Goal: Task Accomplishment & Management: Manage account settings

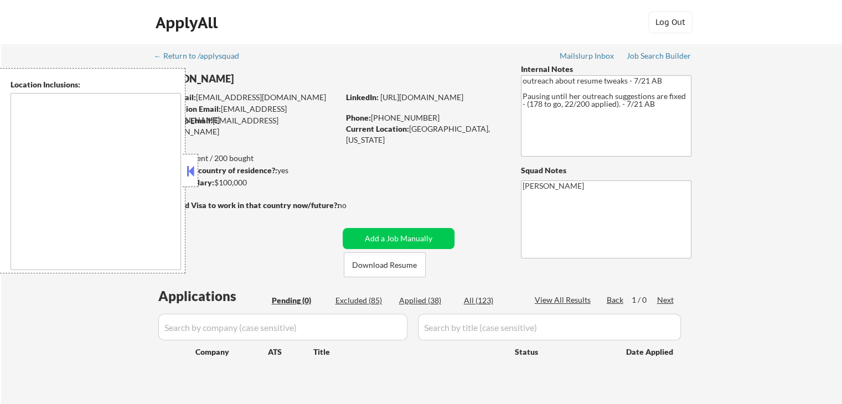
scroll to position [166, 0]
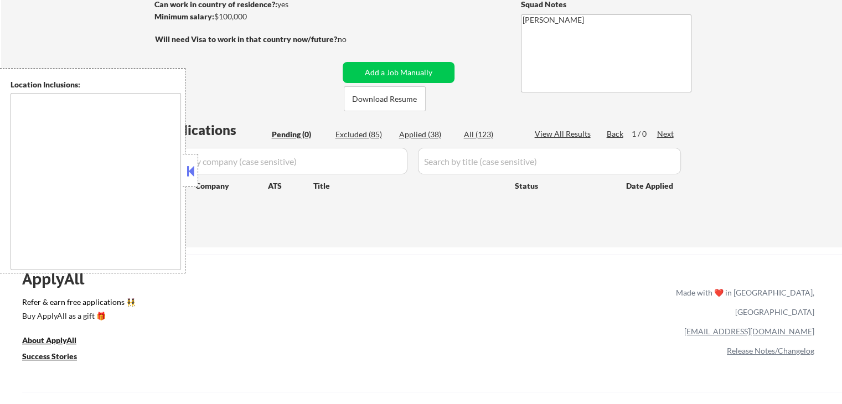
click at [428, 129] on div "Applied (38)" at bounding box center [426, 134] width 55 height 11
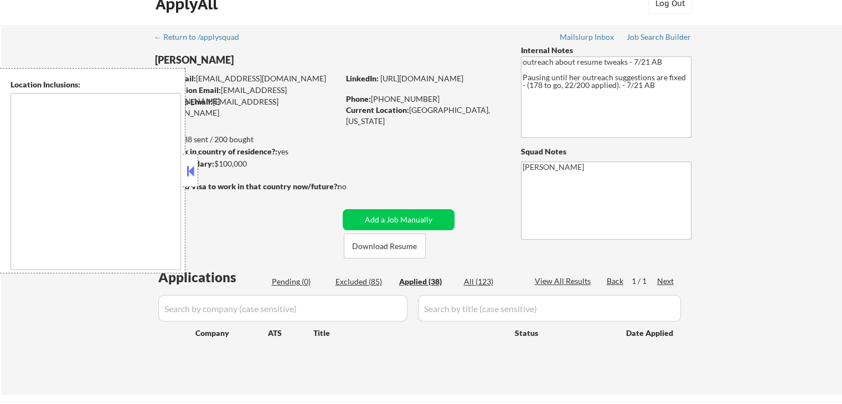
scroll to position [0, 0]
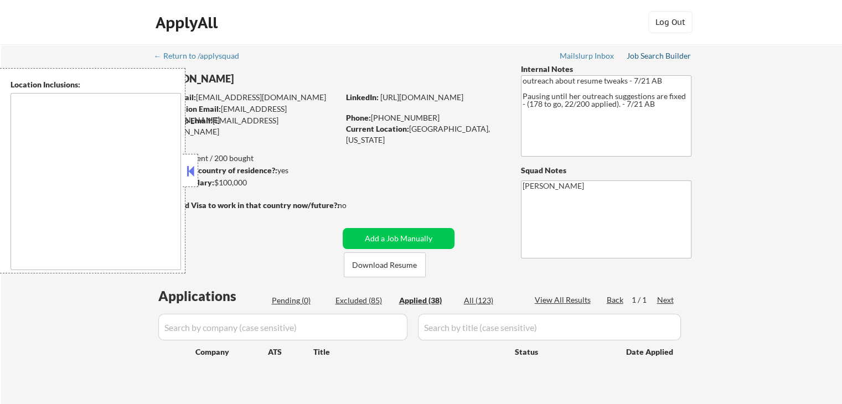
click at [658, 55] on div "Job Search Builder" at bounding box center [658, 56] width 65 height 8
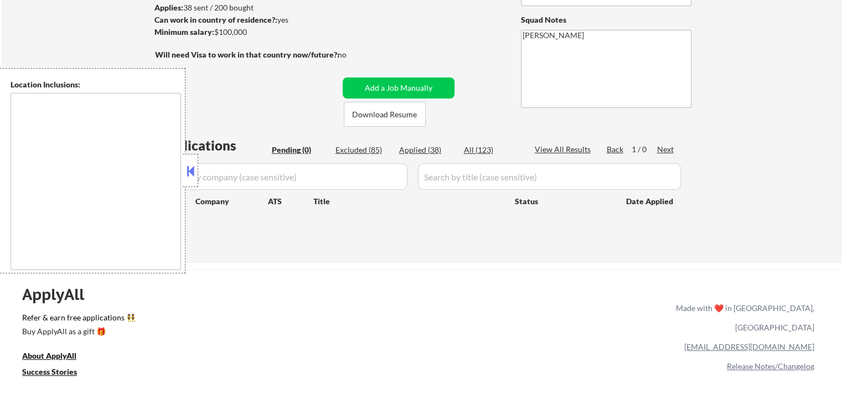
scroll to position [166, 0]
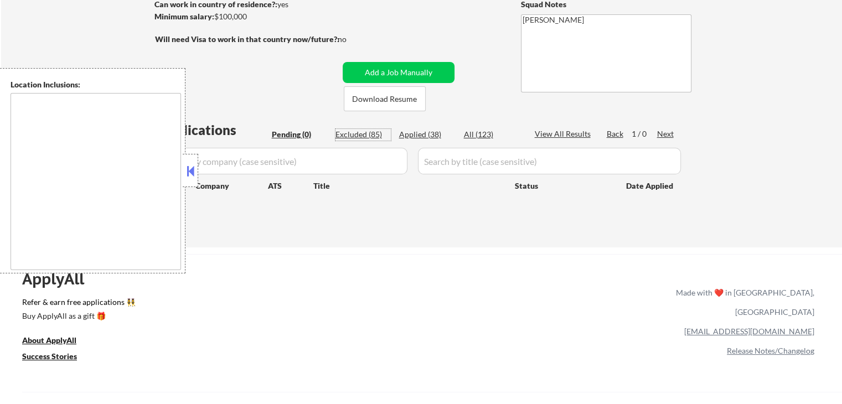
click at [367, 136] on div "Excluded (85)" at bounding box center [362, 134] width 55 height 11
select select ""excluded__other_""
select select ""excluded__expired_""
select select ""excluded""
select select ""excluded__salary_""
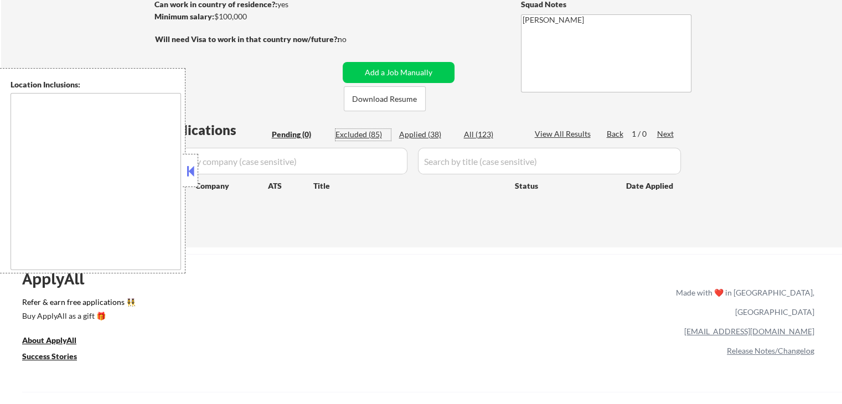
select select ""excluded__location_""
select select ""excluded__expired_""
select select ""excluded__location_""
select select ""excluded__expired_""
select select ""excluded__location_""
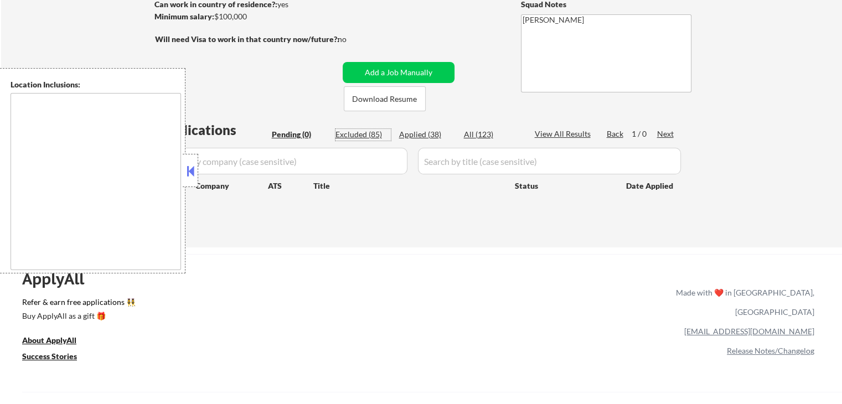
select select ""excluded__salary_""
select select ""excluded__location_""
select select ""excluded""
select select ""excluded__expired_""
select select ""excluded__location_""
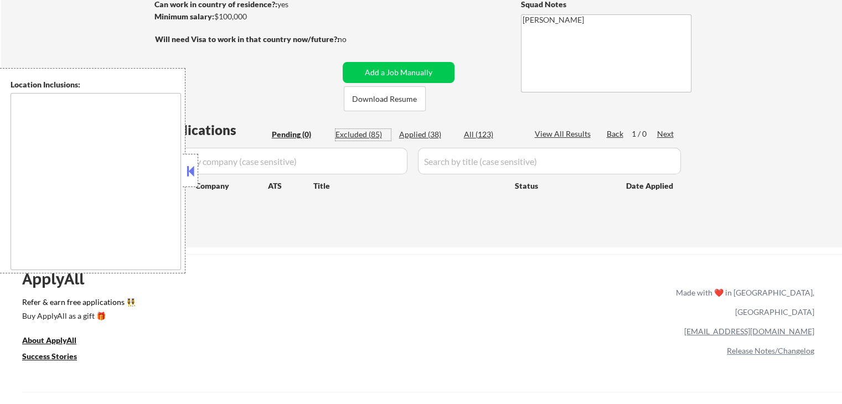
select select ""excluded__location_""
select select ""excluded__expired_""
select select ""excluded__location_""
select select ""excluded__salary_""
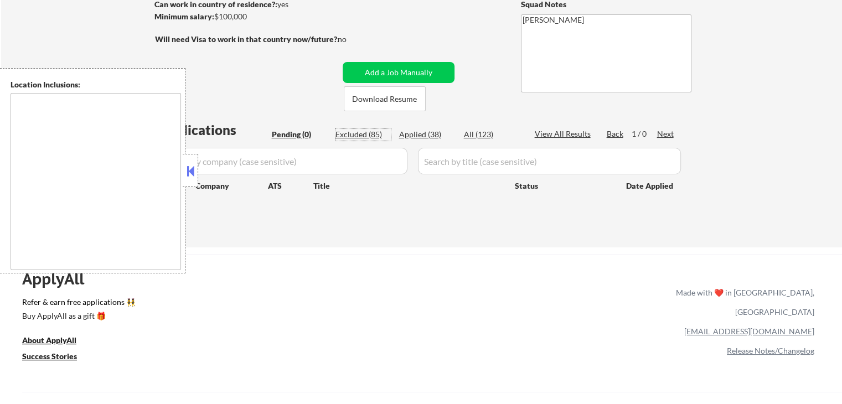
select select ""excluded__location_""
select select ""excluded__expired_""
select select ""excluded__location_""
select select ""excluded__expired_""
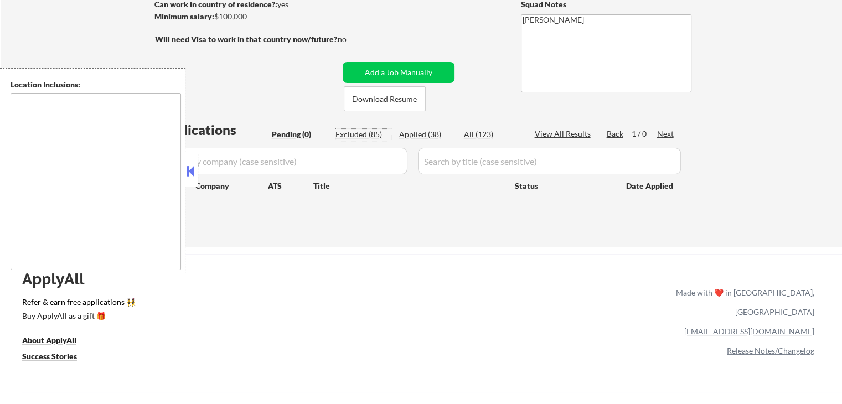
select select ""excluded__salary_""
select select ""excluded__location_""
select select ""excluded__salary_""
select select ""excluded__location_""
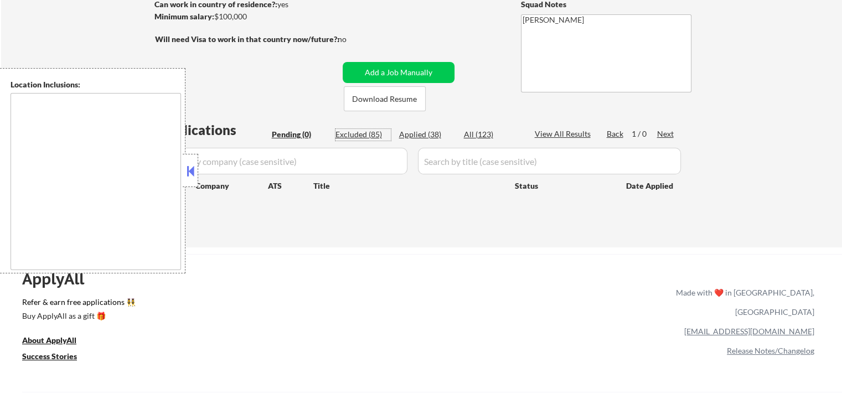
select select ""excluded__location_""
select select ""excluded__expired_""
select select ""excluded""
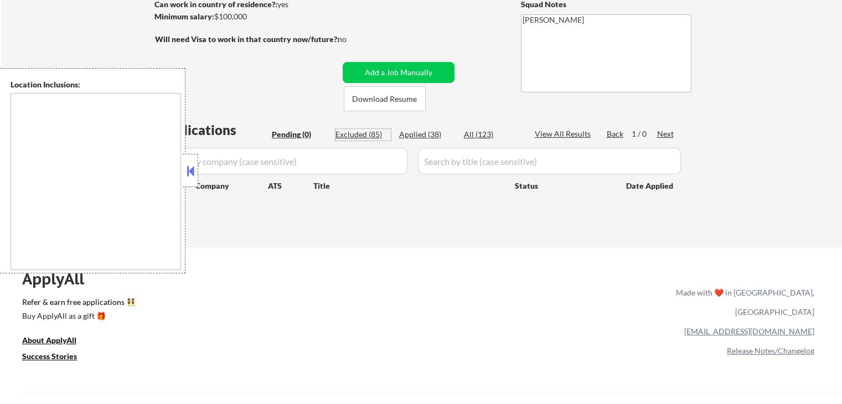
select select ""excluded__location_""
select select ""excluded__expired_""
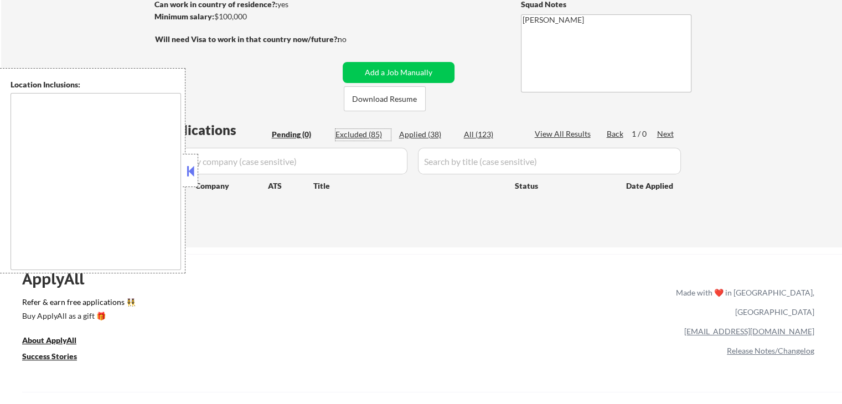
select select ""excluded__location_""
select select ""excluded__expired_""
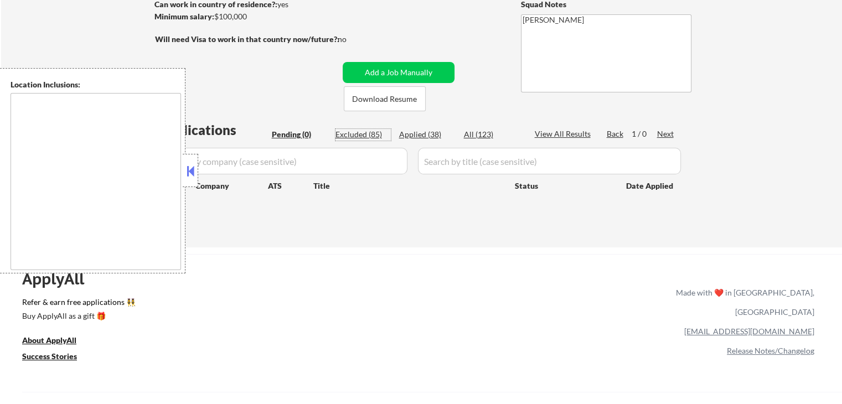
select select ""excluded__expired_""
select select ""excluded__location_""
select select ""excluded__expired_""
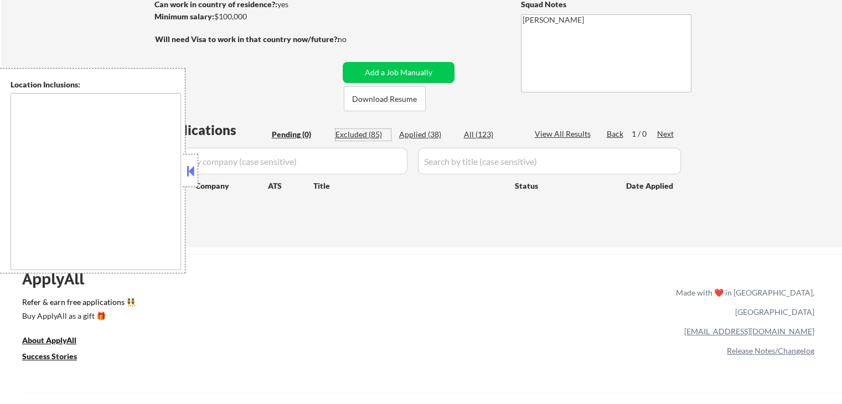
select select ""excluded__expired_""
select select ""excluded__location_""
select select ""excluded__other_""
select select ""excluded__location_""
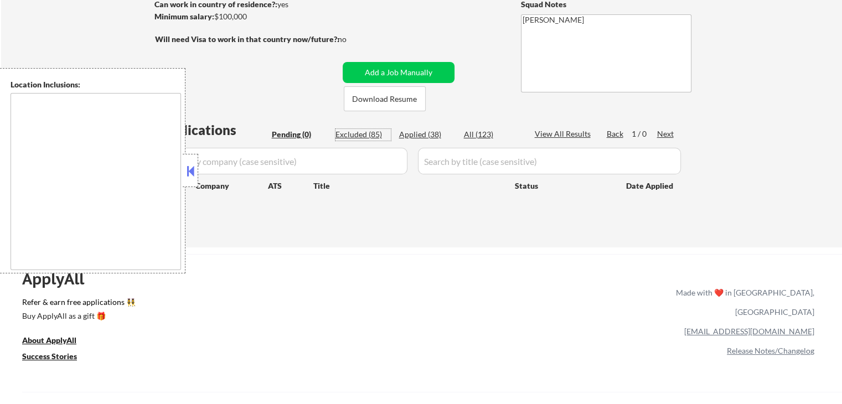
select select ""excluded__location_""
select select ""excluded__other_""
select select ""excluded""
select select ""excluded__expired_""
select select ""excluded__location_""
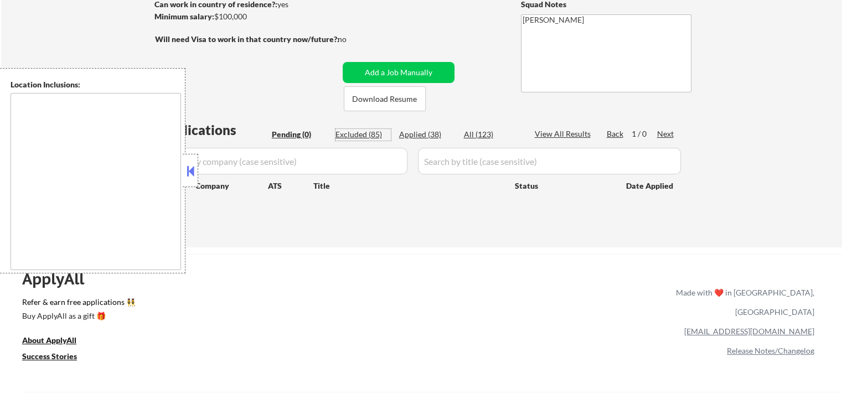
select select ""excluded__salary_""
select select ""excluded__location_""
select select ""excluded""
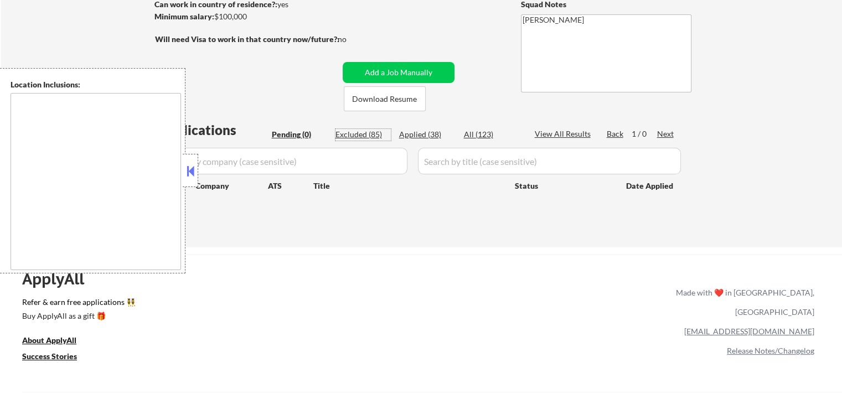
select select ""excluded__location_""
select select ""excluded__expired_""
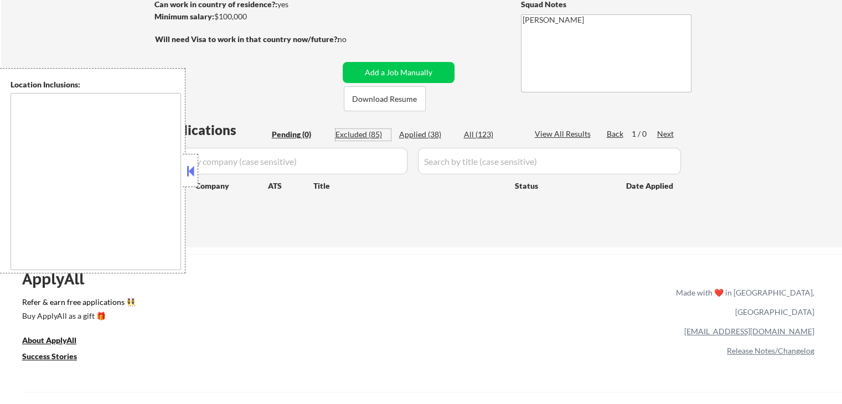
select select ""excluded__location_""
select select ""excluded__expired_""
select select ""excluded__location_""
select select ""excluded""
select select ""excluded__location_""
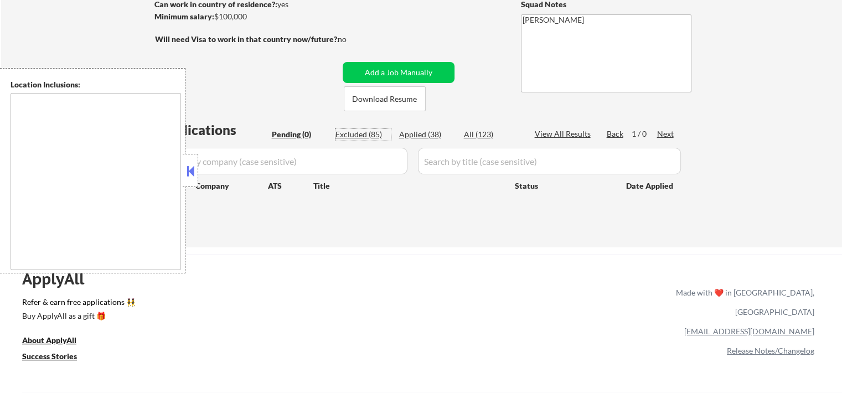
select select ""excluded__expired_""
select select ""excluded""
select select ""excluded__location_""
select select ""excluded__salary_""
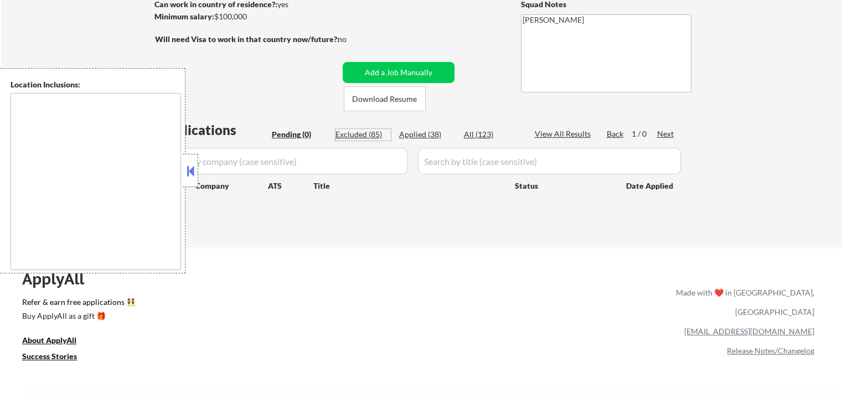
select select ""excluded__location_""
select select ""excluded__expired_""
select select ""excluded__location_""
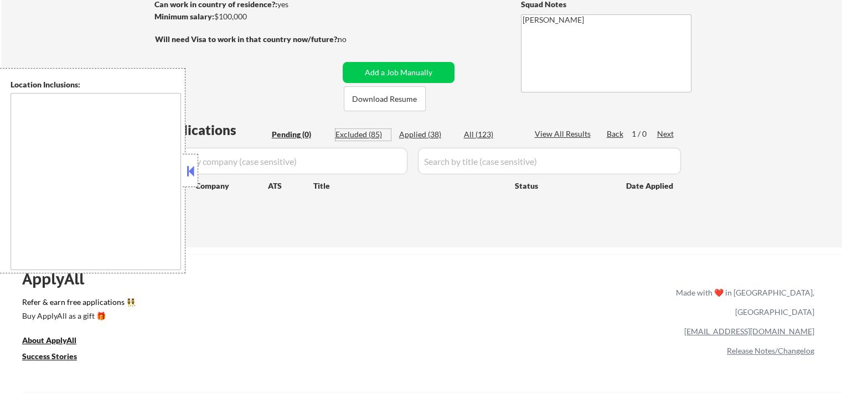
select select ""excluded__location_""
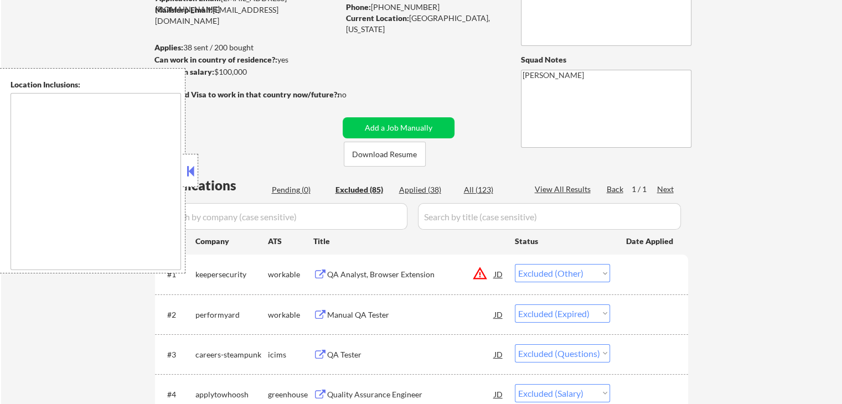
scroll to position [332, 0]
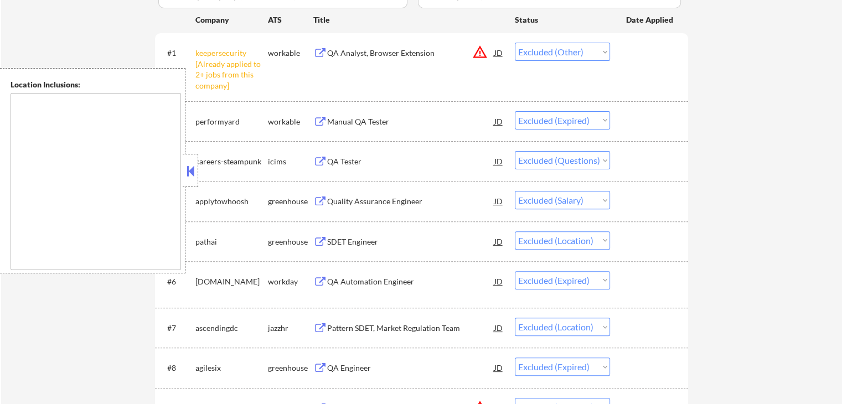
click at [414, 53] on div "QA Analyst, Browser Extension" at bounding box center [410, 53] width 167 height 11
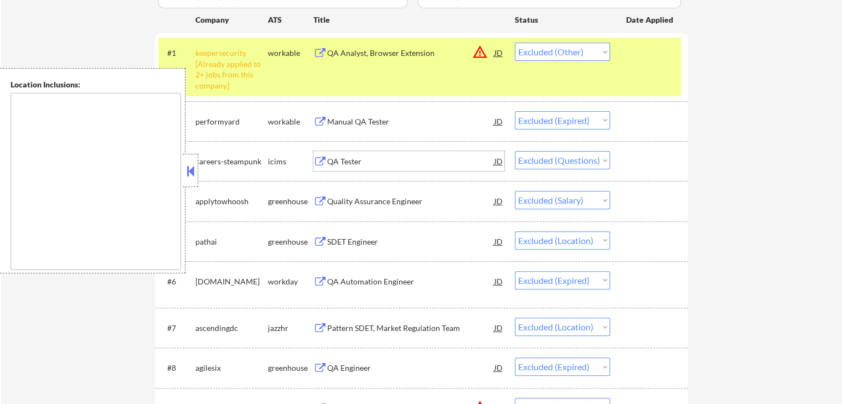
click at [355, 159] on div "QA Tester" at bounding box center [410, 161] width 167 height 11
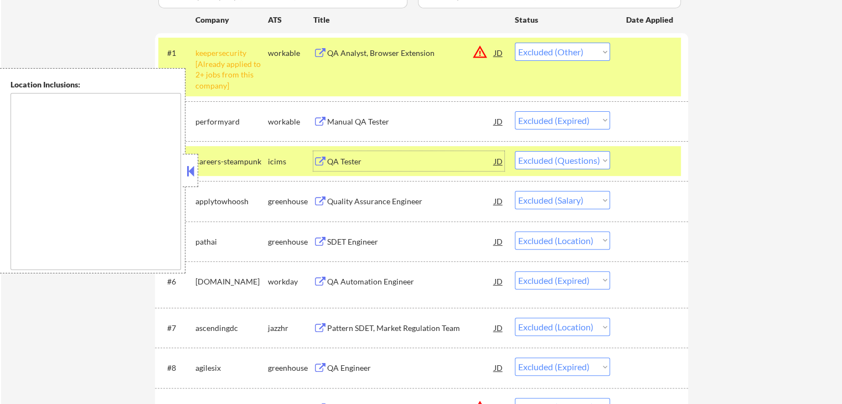
click at [393, 118] on div "Manual QA Tester" at bounding box center [410, 121] width 167 height 11
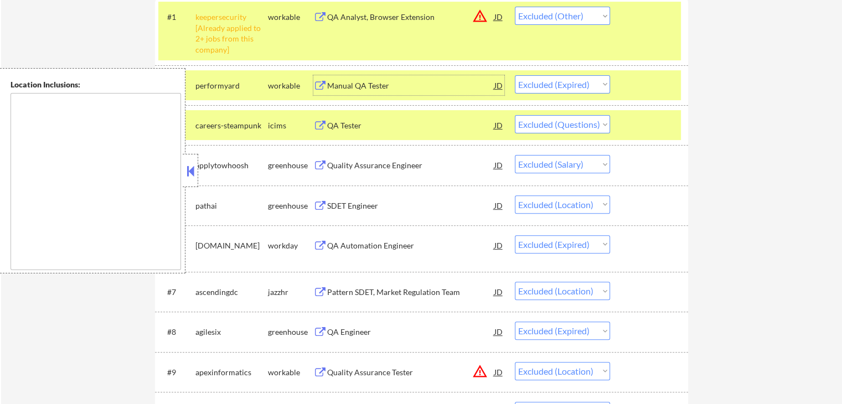
scroll to position [387, 0]
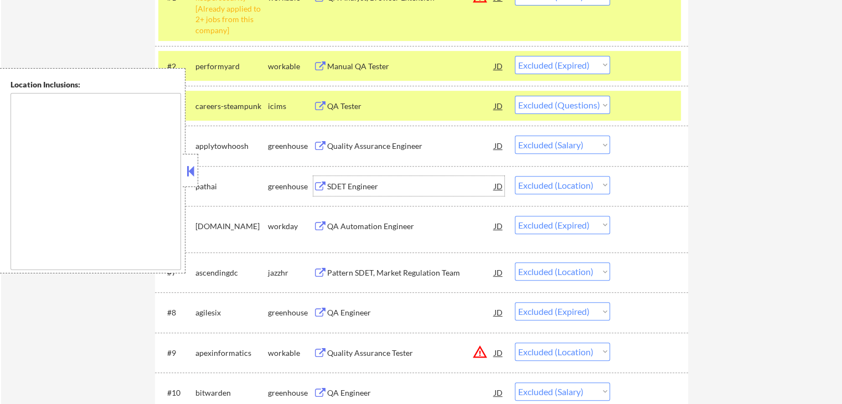
click at [357, 178] on div "SDET Engineer" at bounding box center [410, 186] width 167 height 20
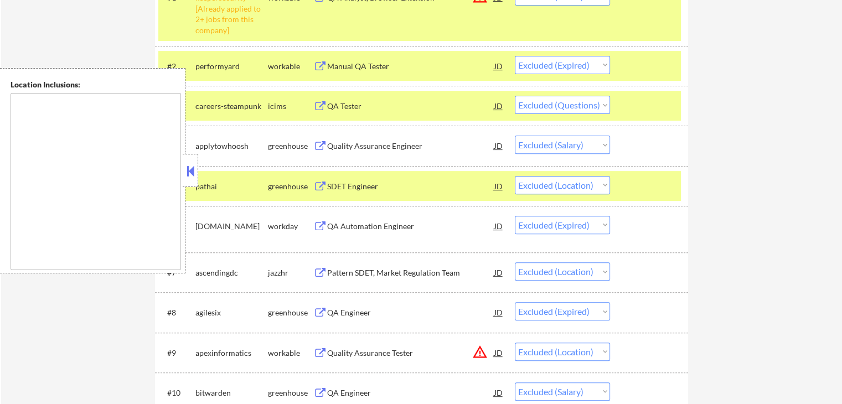
click at [544, 176] on select "Choose an option... Pending Applied Excluded (Questions) Excluded (Expired) Exc…" at bounding box center [562, 185] width 95 height 18
click at [515, 176] on select "Choose an option... Pending Applied Excluded (Questions) Excluded (Expired) Exc…" at bounding box center [562, 185] width 95 height 18
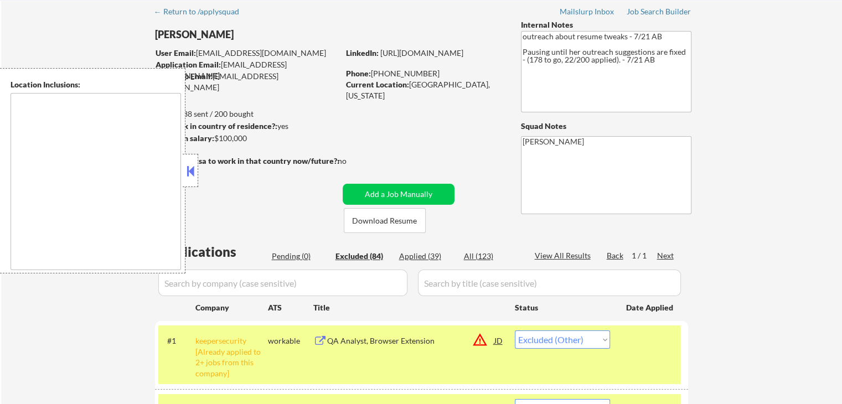
scroll to position [111, 0]
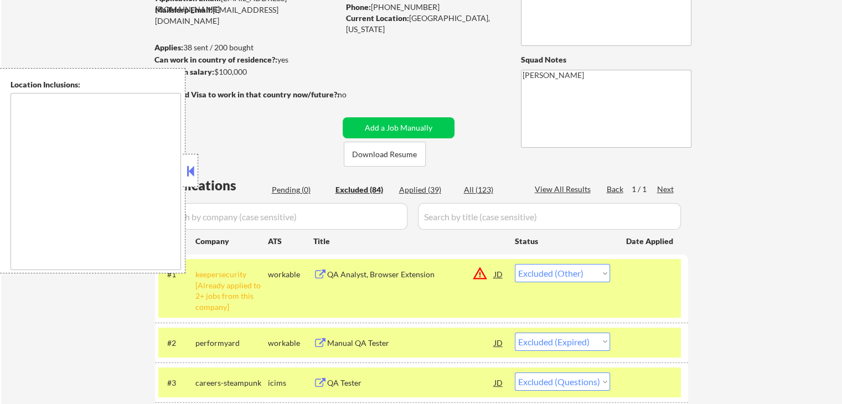
click at [359, 191] on div "Excluded (84)" at bounding box center [362, 189] width 55 height 11
select select ""excluded__expired_""
select select ""excluded__location_""
select select ""excluded__expired_""
select select ""excluded__location_""
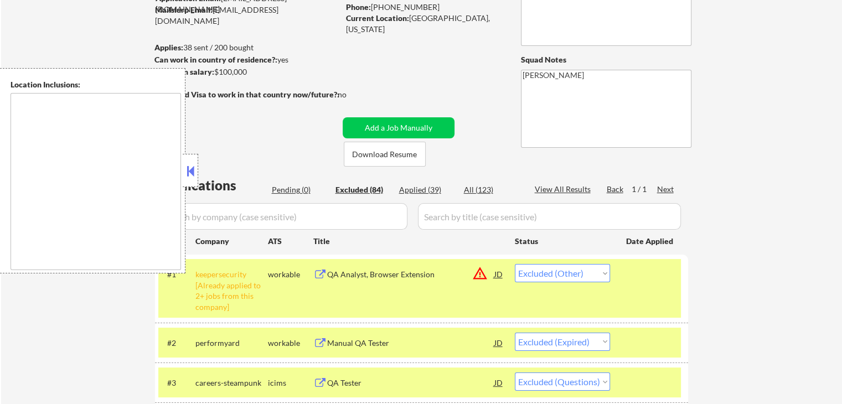
select select ""excluded__salary_""
select select ""excluded__location_""
select select ""excluded""
select select ""excluded__expired_""
select select ""excluded__location_""
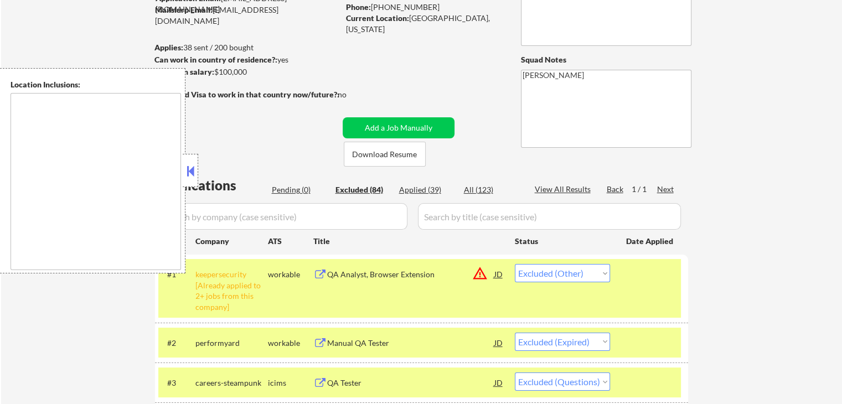
select select ""excluded__expired_""
select select ""excluded__location_""
select select ""excluded__salary_""
select select ""excluded__location_""
select select ""excluded__expired_""
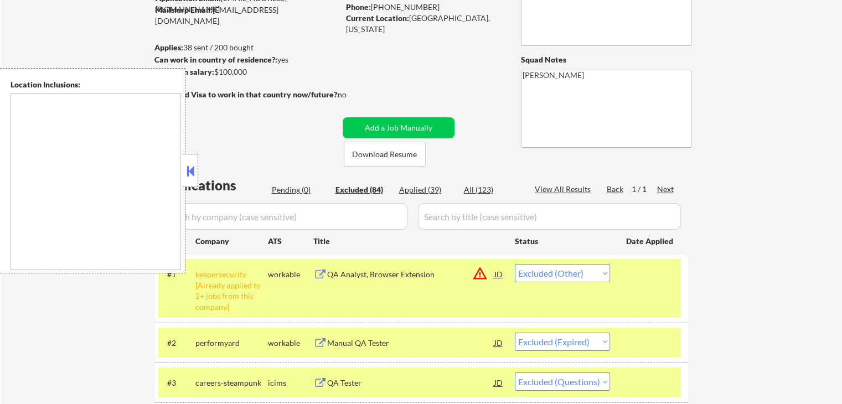
select select ""excluded__location_""
select select ""excluded__expired_""
select select ""excluded__salary_""
select select ""excluded__location_""
select select ""excluded__salary_""
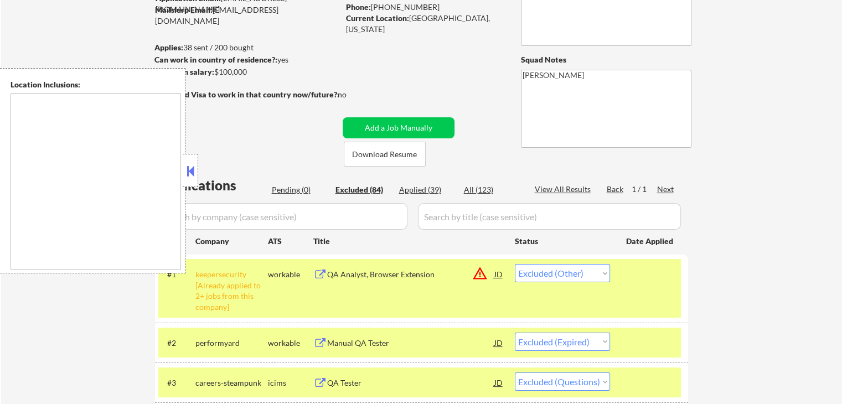
select select ""excluded__location_""
select select ""excluded__expired_""
select select ""excluded""
select select ""excluded__location_""
select select ""excluded__expired_""
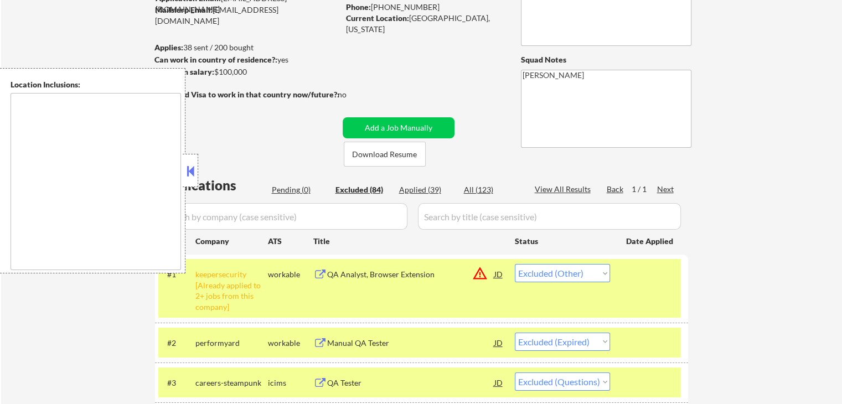
select select ""excluded__location_""
select select ""excluded__expired_""
select select ""excluded__location_""
select select ""excluded__expired_""
select select ""excluded__location_""
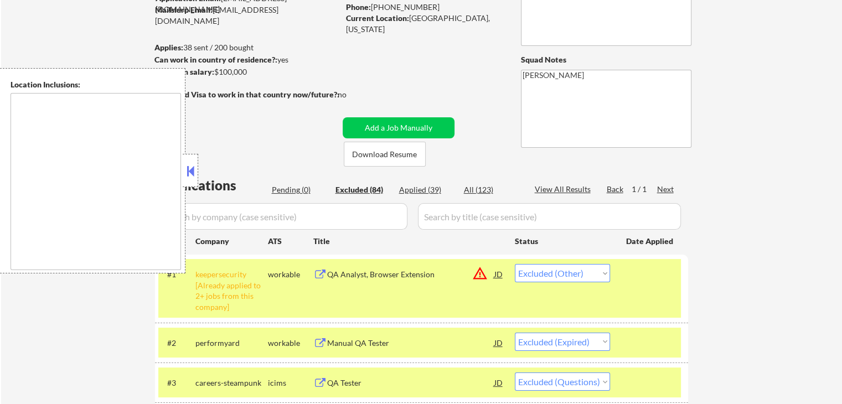
select select ""excluded__other_""
select select ""excluded__location_""
select select ""excluded__other_""
select select ""excluded""
select select ""excluded__expired_""
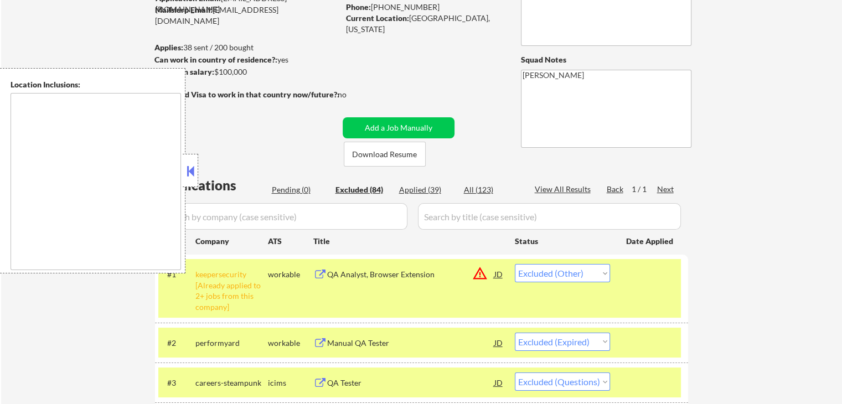
select select ""excluded__location_""
select select ""excluded__salary_""
select select ""excluded__location_""
select select ""excluded""
select select ""excluded__location_""
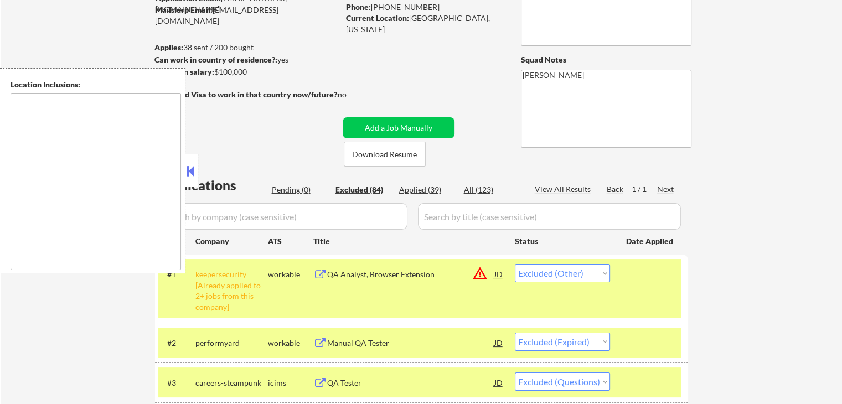
select select ""excluded__expired_""
select select ""excluded__location_""
select select ""excluded__expired_""
select select ""excluded__location_""
select select ""excluded""
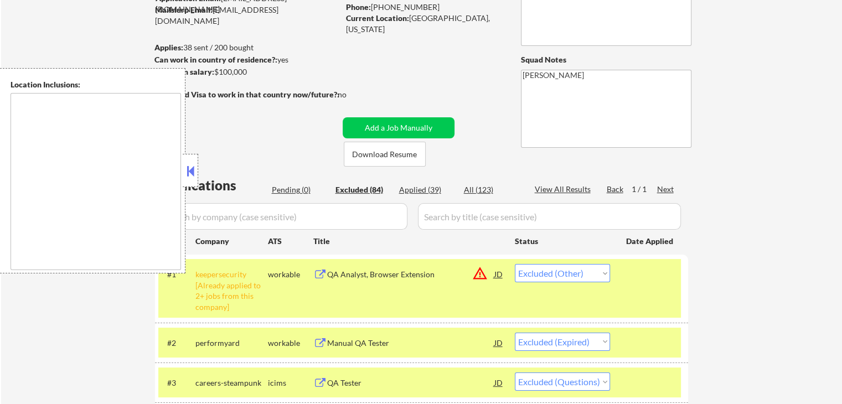
select select ""excluded__location_""
select select ""excluded__expired_""
select select ""excluded""
select select ""excluded__location_""
select select ""excluded__salary_""
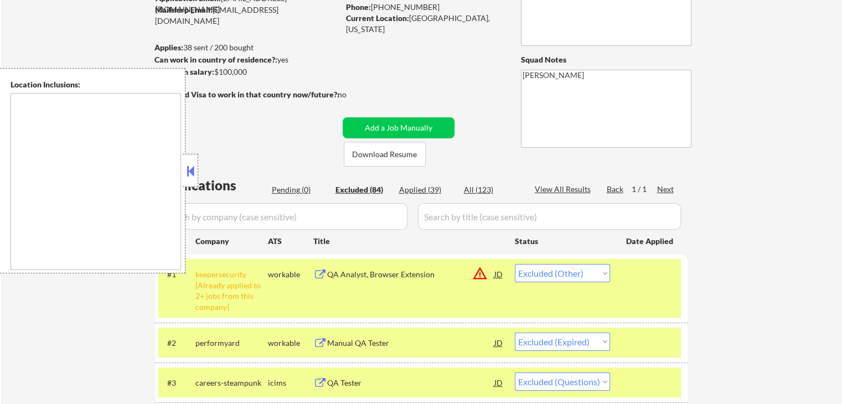
select select ""excluded__location_""
select select ""excluded__expired_""
select select ""excluded__location_""
click at [437, 189] on div "Applied (39)" at bounding box center [426, 189] width 55 height 11
select select ""applied""
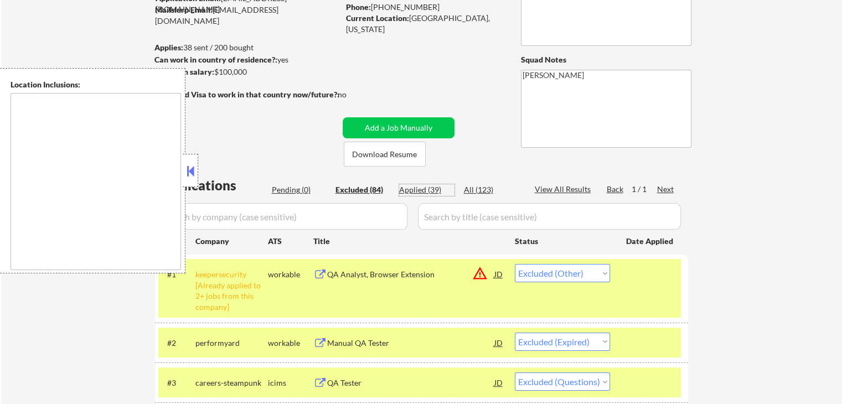
select select ""applied""
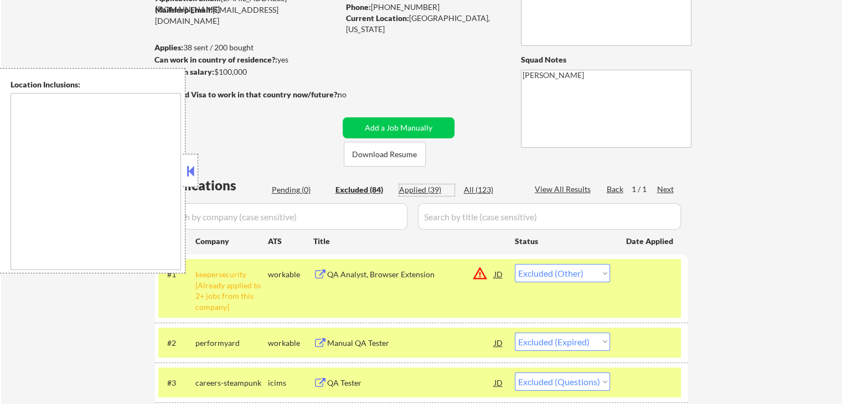
select select ""applied""
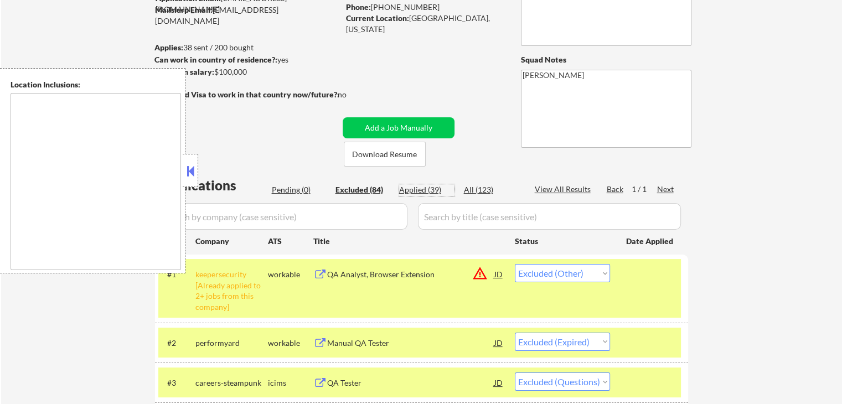
select select ""applied""
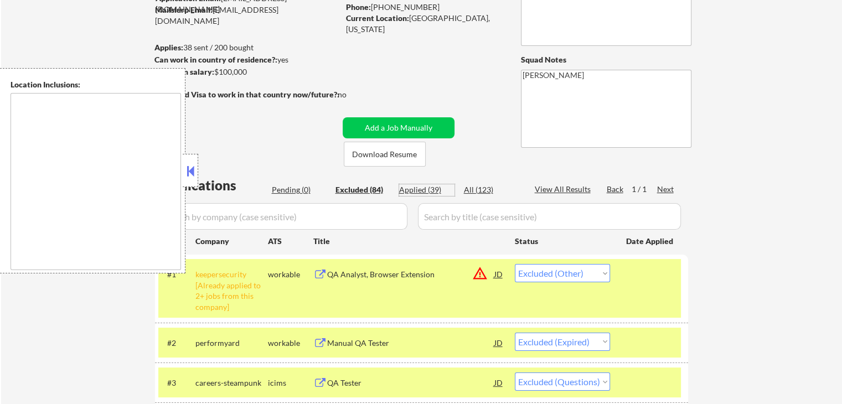
select select ""applied""
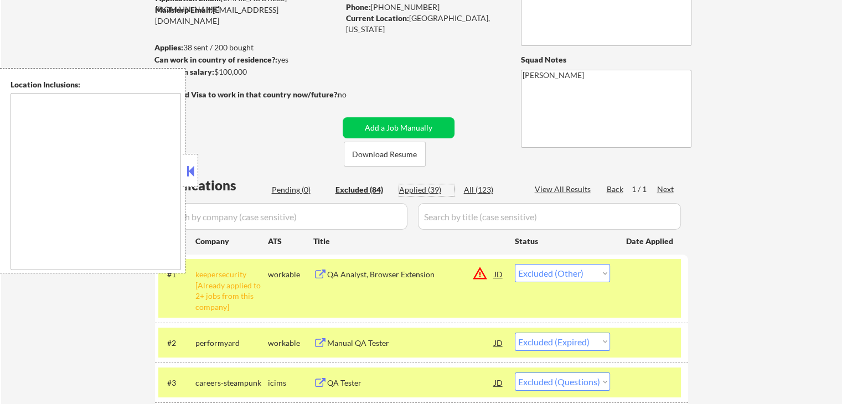
select select ""applied""
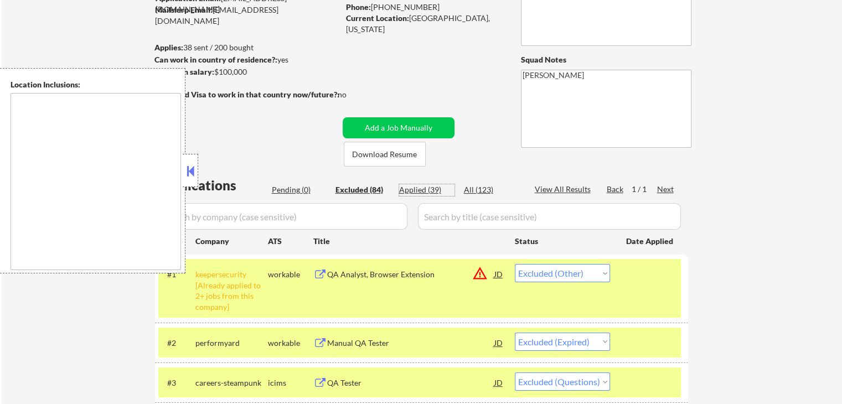
select select ""applied""
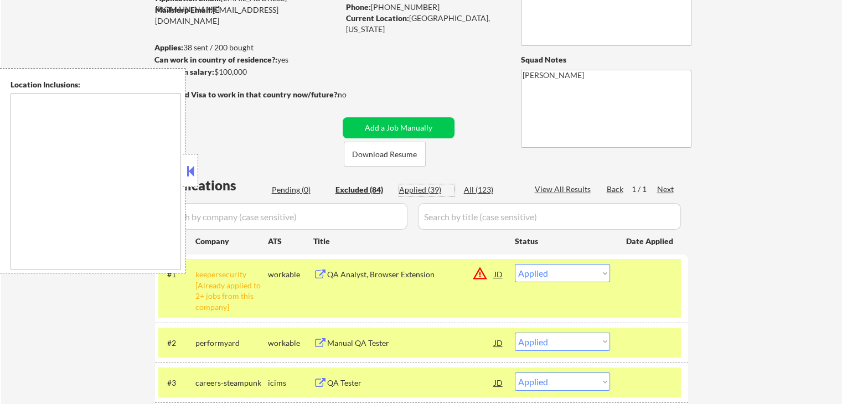
select select ""applied""
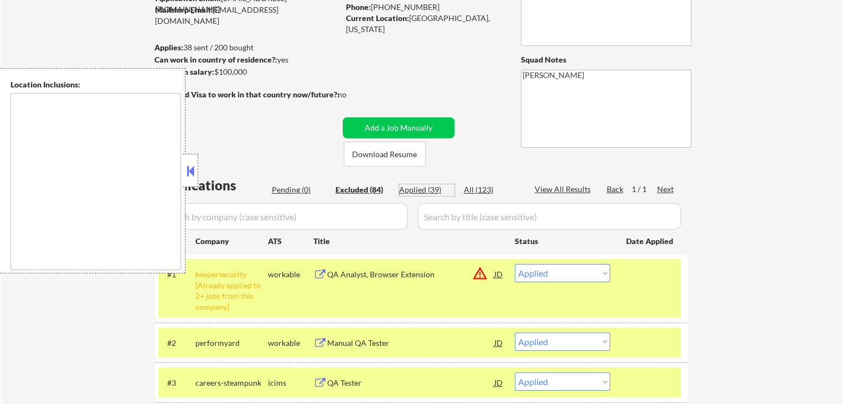
select select ""applied""
